Goal: Find contact information: Find contact information

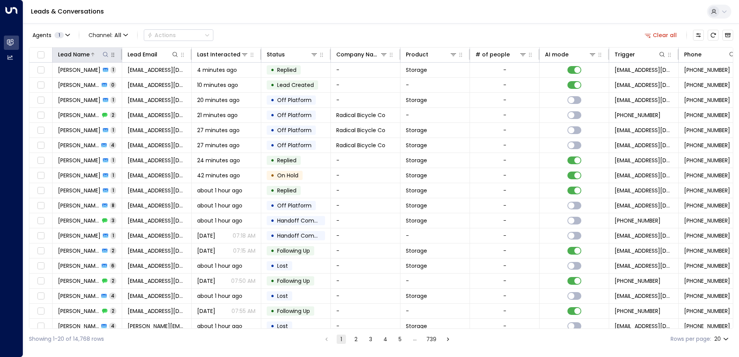
click at [107, 54] on icon at bounding box center [105, 54] width 6 height 6
type input "**********"
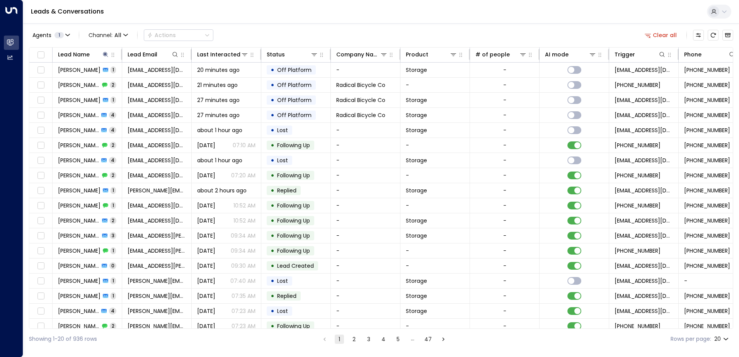
click at [298, 31] on div "Agents 1 Channel: All Actions Clear all" at bounding box center [381, 35] width 704 height 16
click at [103, 53] on icon at bounding box center [105, 54] width 6 height 6
click at [103, 56] on icon at bounding box center [105, 54] width 6 height 6
drag, startPoint x: 68, startPoint y: 83, endPoint x: 0, endPoint y: 100, distance: 70.1
click at [0, 100] on body "Overview Leads & Conversations Leads & Conversations Analytics Analytics Leads …" at bounding box center [369, 174] width 739 height 349
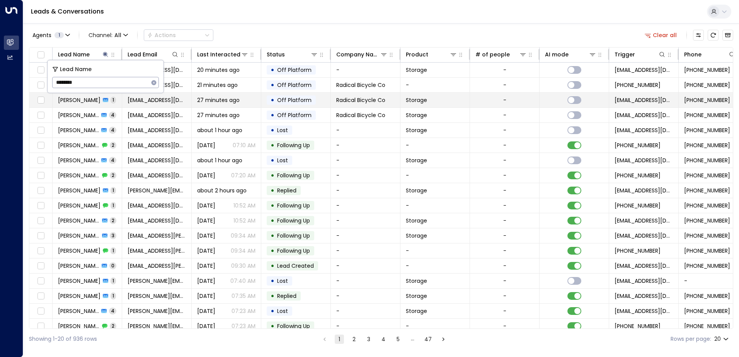
type input "********"
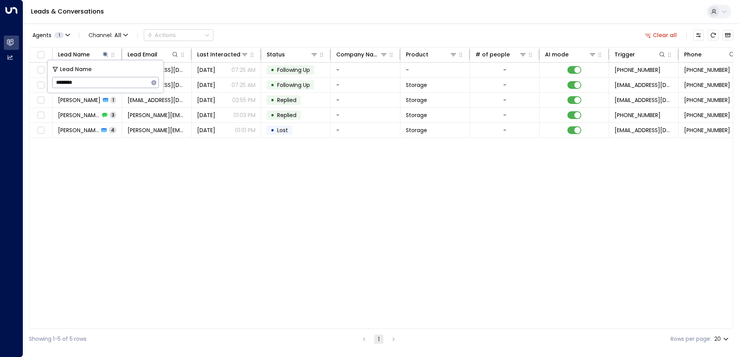
click at [204, 244] on div "Lead Name Lead Email Last Interacted Status Company Name Product # of people AI…" at bounding box center [381, 188] width 704 height 282
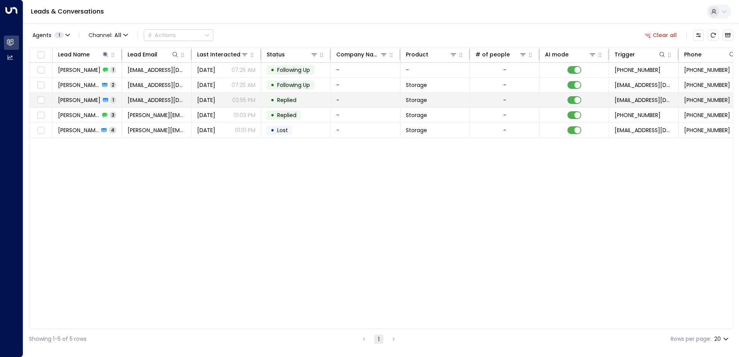
click at [90, 98] on span "[PERSON_NAME]" at bounding box center [79, 100] width 43 height 8
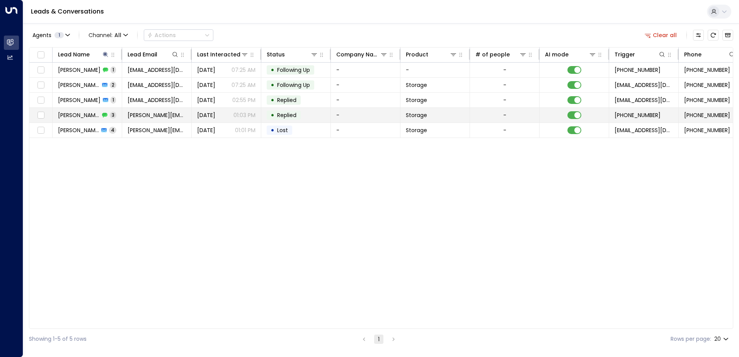
click at [98, 114] on span "[PERSON_NAME]" at bounding box center [79, 115] width 42 height 8
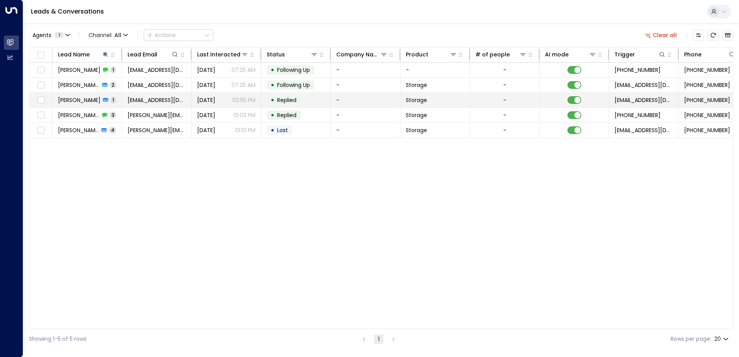
click at [103, 98] on icon at bounding box center [105, 100] width 5 height 4
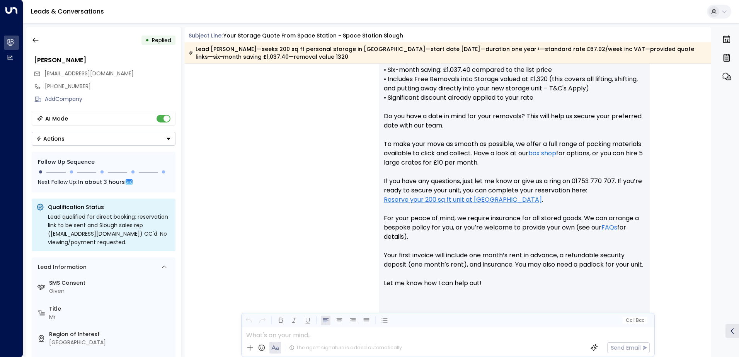
scroll to position [415, 0]
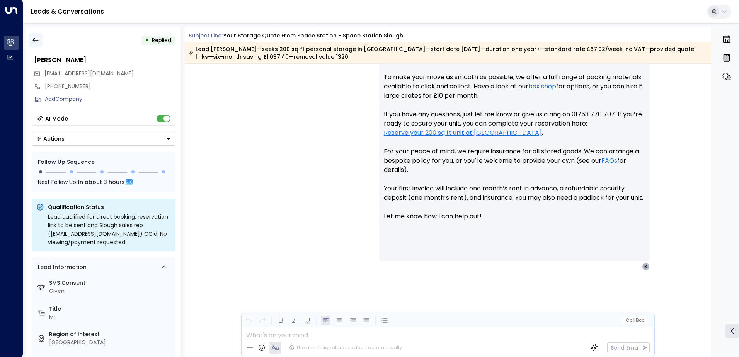
click at [37, 42] on icon "button" at bounding box center [36, 40] width 8 height 8
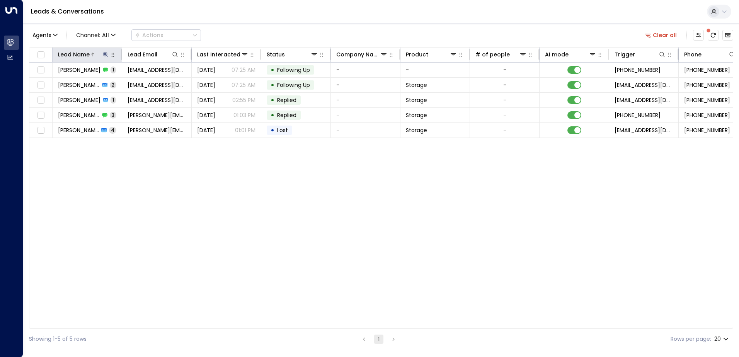
click at [107, 54] on icon at bounding box center [105, 54] width 6 height 6
click at [156, 85] on icon "button" at bounding box center [154, 83] width 6 height 6
click at [132, 78] on input "text" at bounding box center [105, 82] width 107 height 14
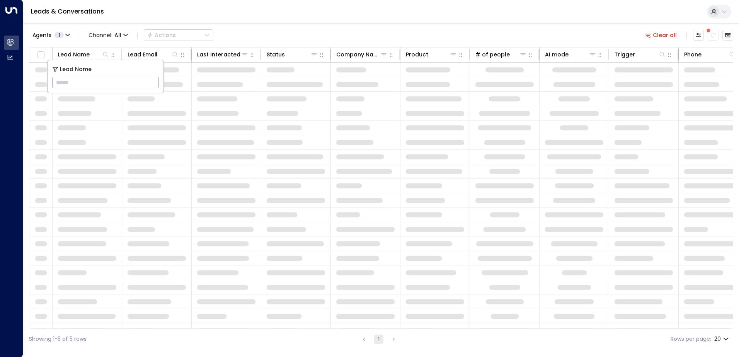
type input "**********"
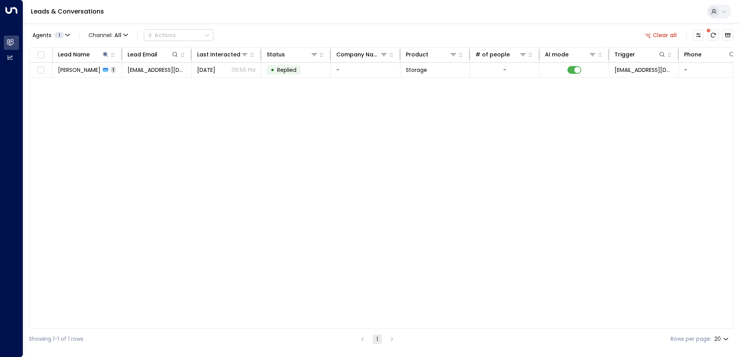
drag, startPoint x: 242, startPoint y: 120, endPoint x: 209, endPoint y: 98, distance: 40.1
click at [242, 120] on div "Lead Name Lead Email Last Interacted Status Company Name Product # of people AI…" at bounding box center [381, 188] width 704 height 282
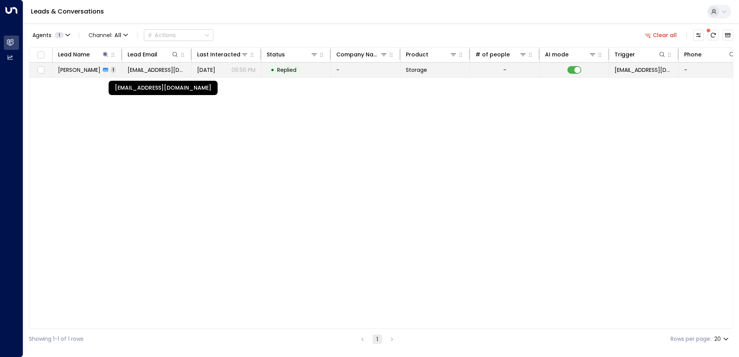
click at [144, 71] on span "[EMAIL_ADDRESS][DOMAIN_NAME]" at bounding box center [157, 70] width 58 height 8
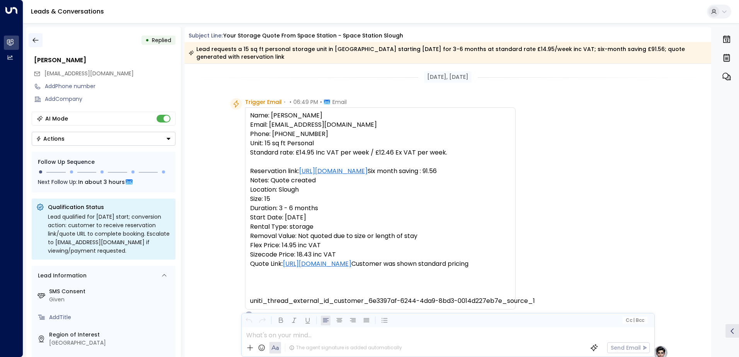
click at [37, 41] on icon "button" at bounding box center [36, 40] width 8 height 8
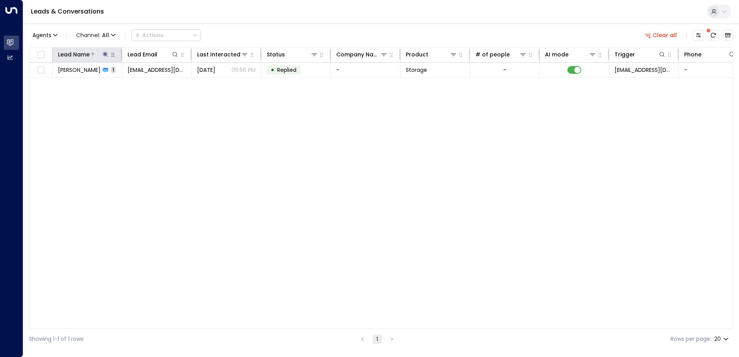
click at [105, 54] on icon at bounding box center [105, 54] width 5 height 5
click at [153, 81] on icon "button" at bounding box center [153, 82] width 5 height 5
click at [133, 84] on input "text" at bounding box center [105, 82] width 107 height 14
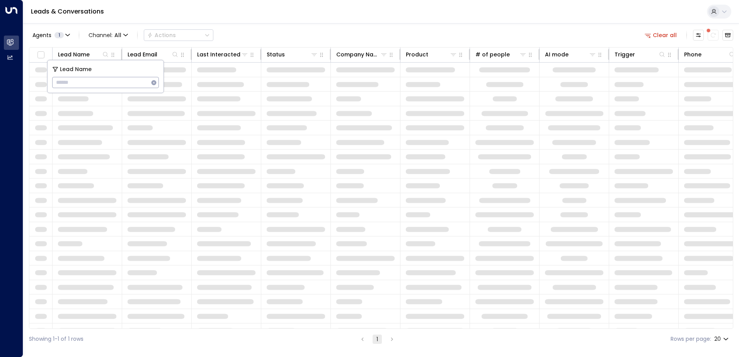
type input "**********"
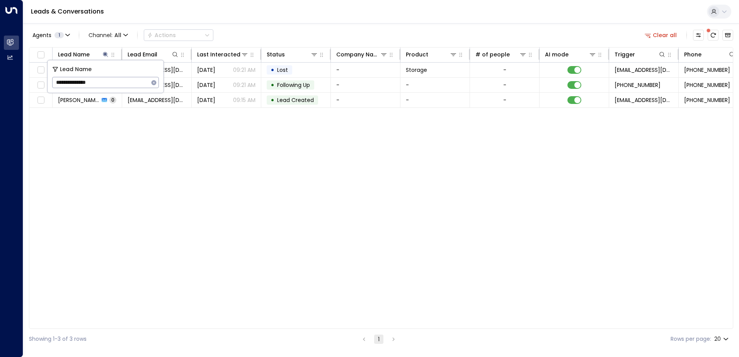
click at [153, 158] on div "Lead Name Lead Email Last Interacted Status Company Name Product # of people AI…" at bounding box center [381, 188] width 704 height 282
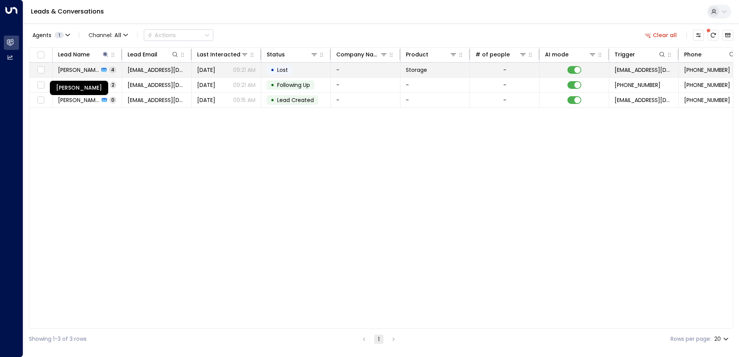
click at [89, 66] on span "[PERSON_NAME]" at bounding box center [78, 70] width 41 height 8
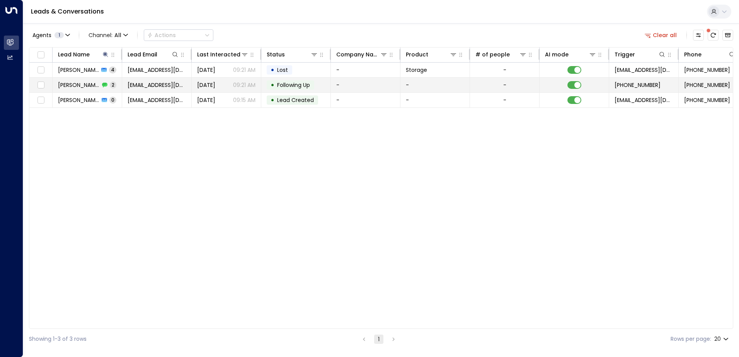
click at [112, 85] on span "2" at bounding box center [113, 85] width 7 height 7
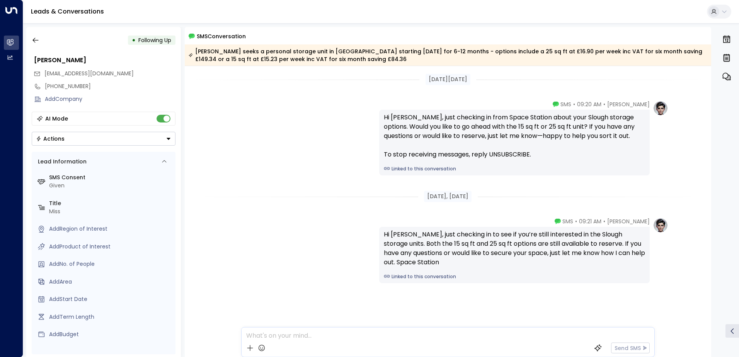
click at [172, 143] on button "Actions" at bounding box center [104, 139] width 144 height 14
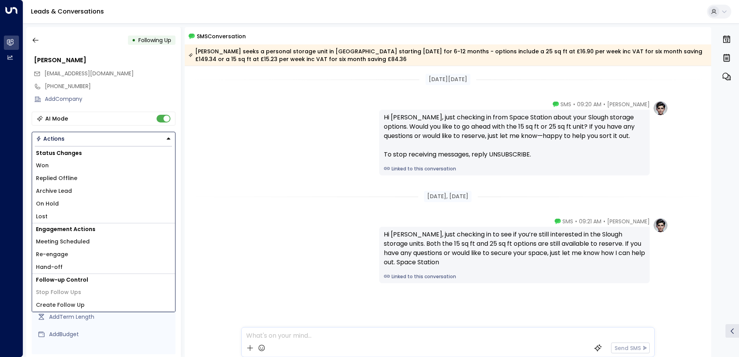
click at [172, 143] on button "Actions" at bounding box center [104, 139] width 144 height 14
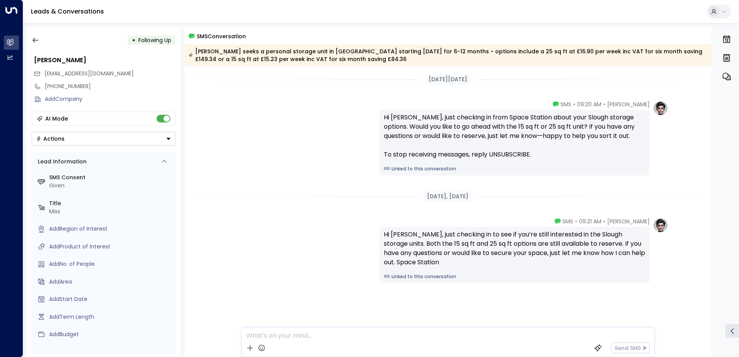
click at [253, 136] on div "[PERSON_NAME] • 09:20 AM • SMS Hi [PERSON_NAME], just checking in from [GEOGRAP…" at bounding box center [448, 137] width 441 height 75
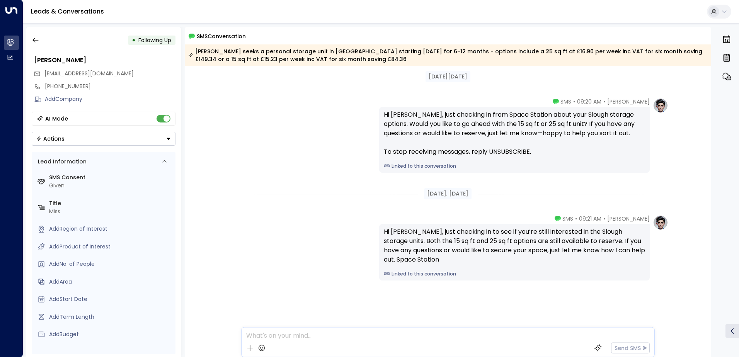
scroll to position [3, 0]
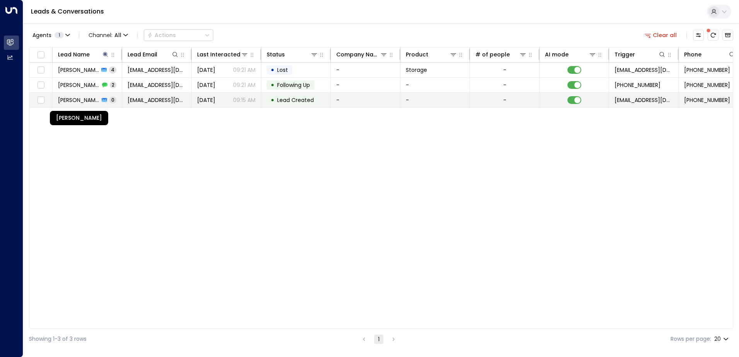
click at [94, 100] on span "[PERSON_NAME]" at bounding box center [78, 100] width 41 height 8
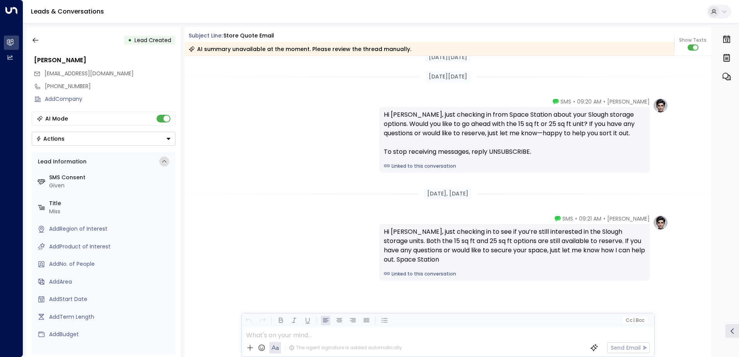
scroll to position [275, 0]
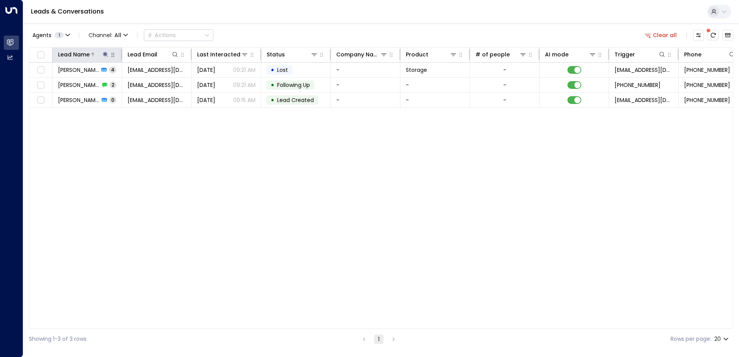
click at [106, 56] on icon at bounding box center [105, 54] width 6 height 6
click at [154, 82] on icon "button" at bounding box center [153, 82] width 5 height 5
click at [138, 85] on input "text" at bounding box center [105, 82] width 107 height 14
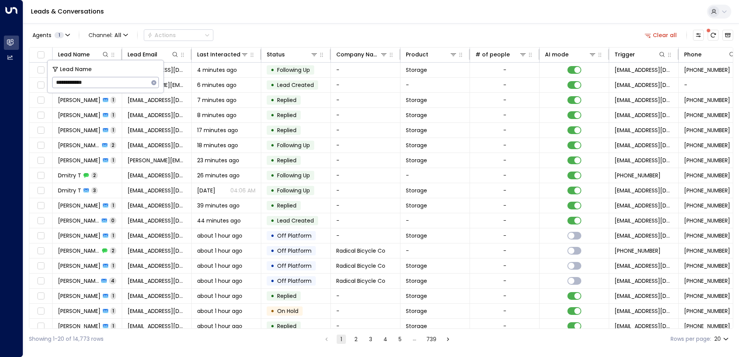
type input "**********"
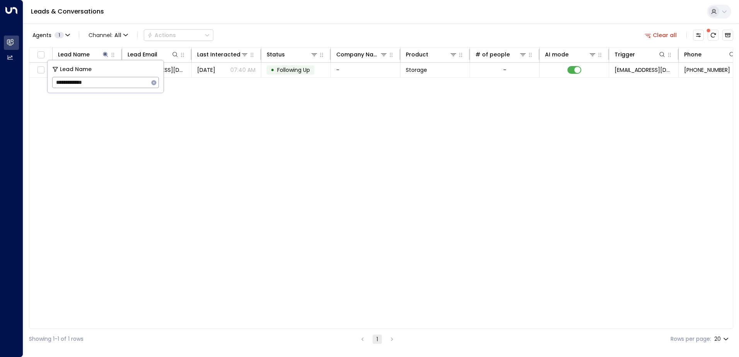
click at [177, 102] on div "Lead Name Lead Email Last Interacted Status Company Name Product # of people AI…" at bounding box center [381, 188] width 704 height 282
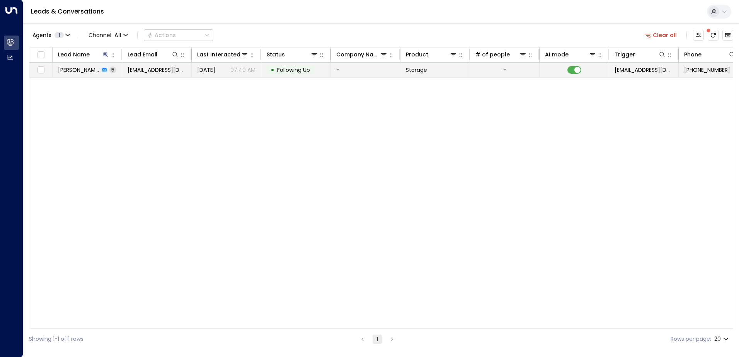
click at [94, 73] on span "[PERSON_NAME]" at bounding box center [78, 70] width 41 height 8
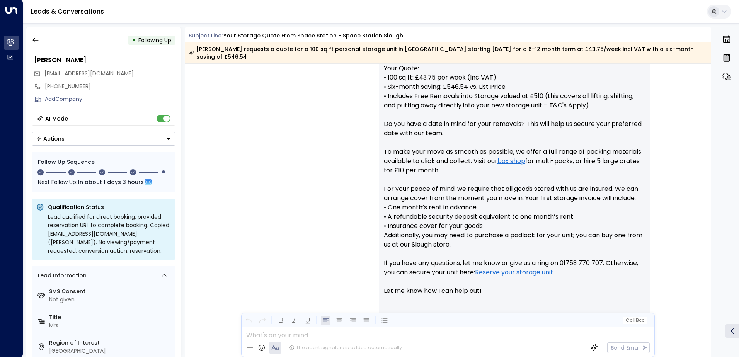
scroll to position [263, 0]
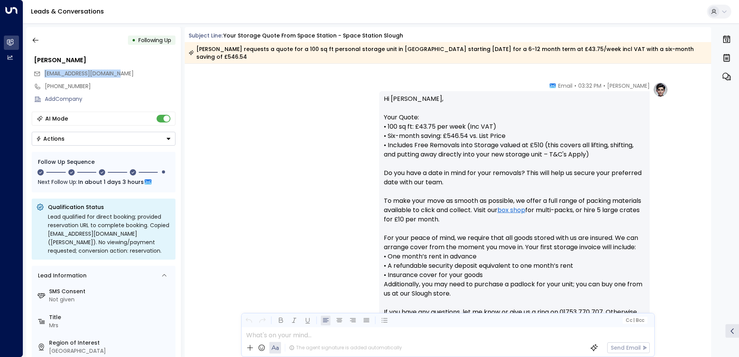
drag, startPoint x: 124, startPoint y: 74, endPoint x: 44, endPoint y: 77, distance: 79.2
click at [44, 77] on div "[EMAIL_ADDRESS][DOMAIN_NAME]" at bounding box center [105, 73] width 142 height 13
copy span "[EMAIL_ADDRESS][DOMAIN_NAME]"
